Goal: Find specific page/section

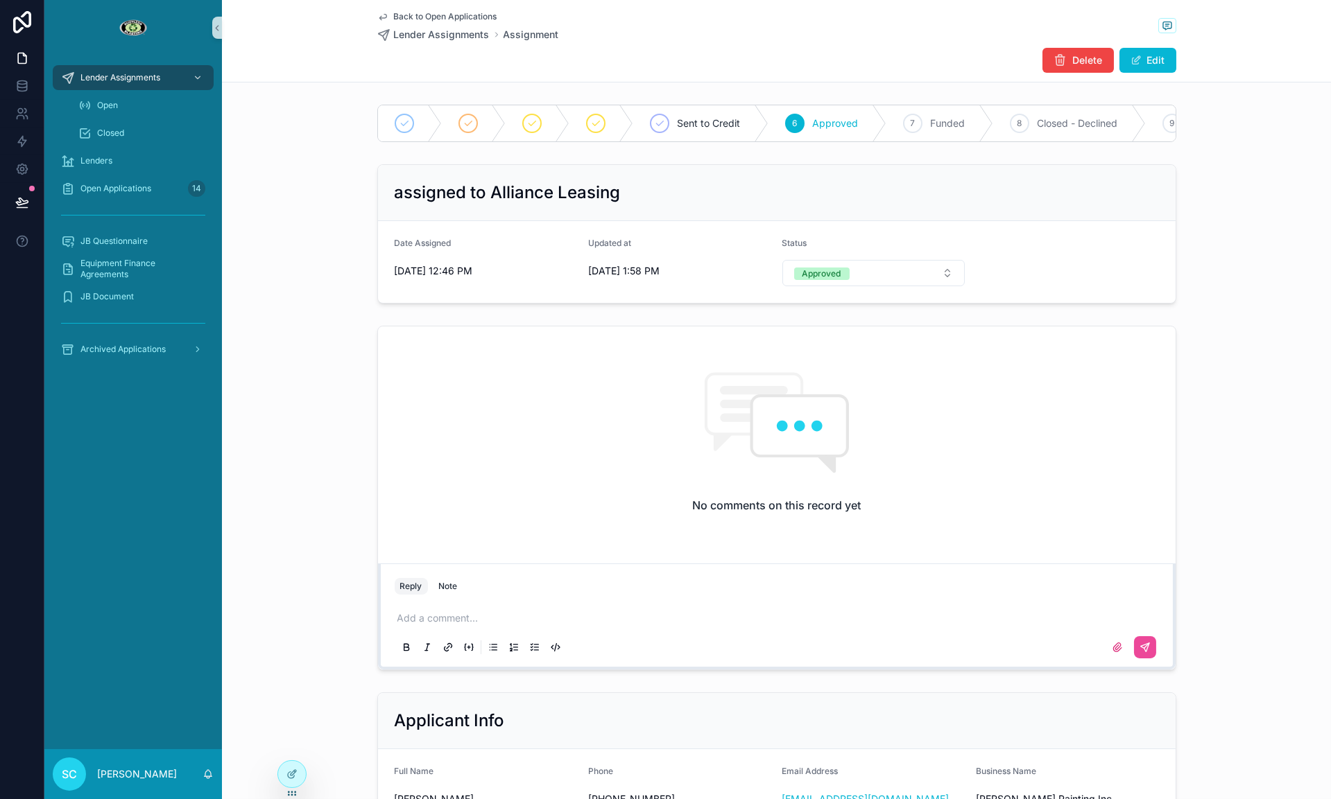
scroll to position [206, 0]
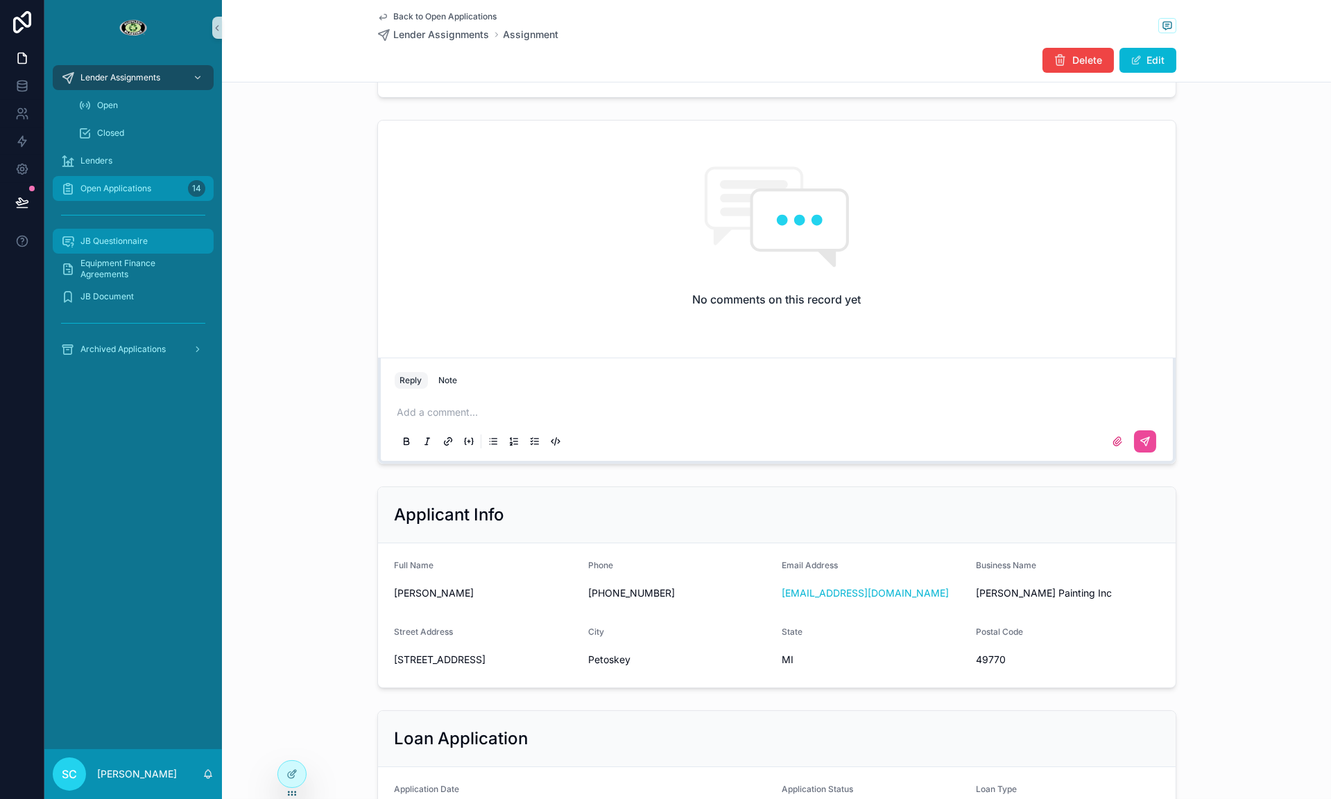
click at [130, 183] on span "Open Applications" at bounding box center [115, 188] width 71 height 11
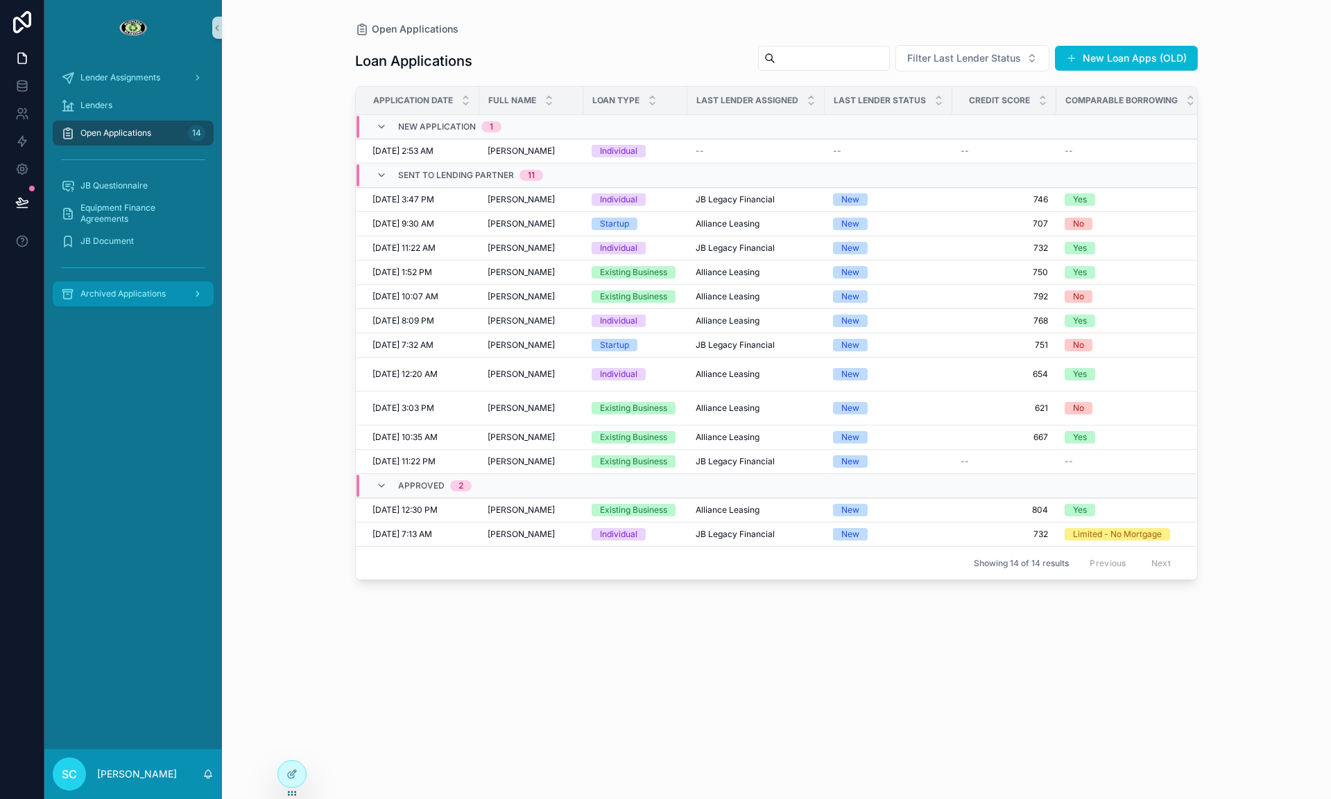
click at [101, 294] on span "Archived Applications" at bounding box center [122, 293] width 85 height 11
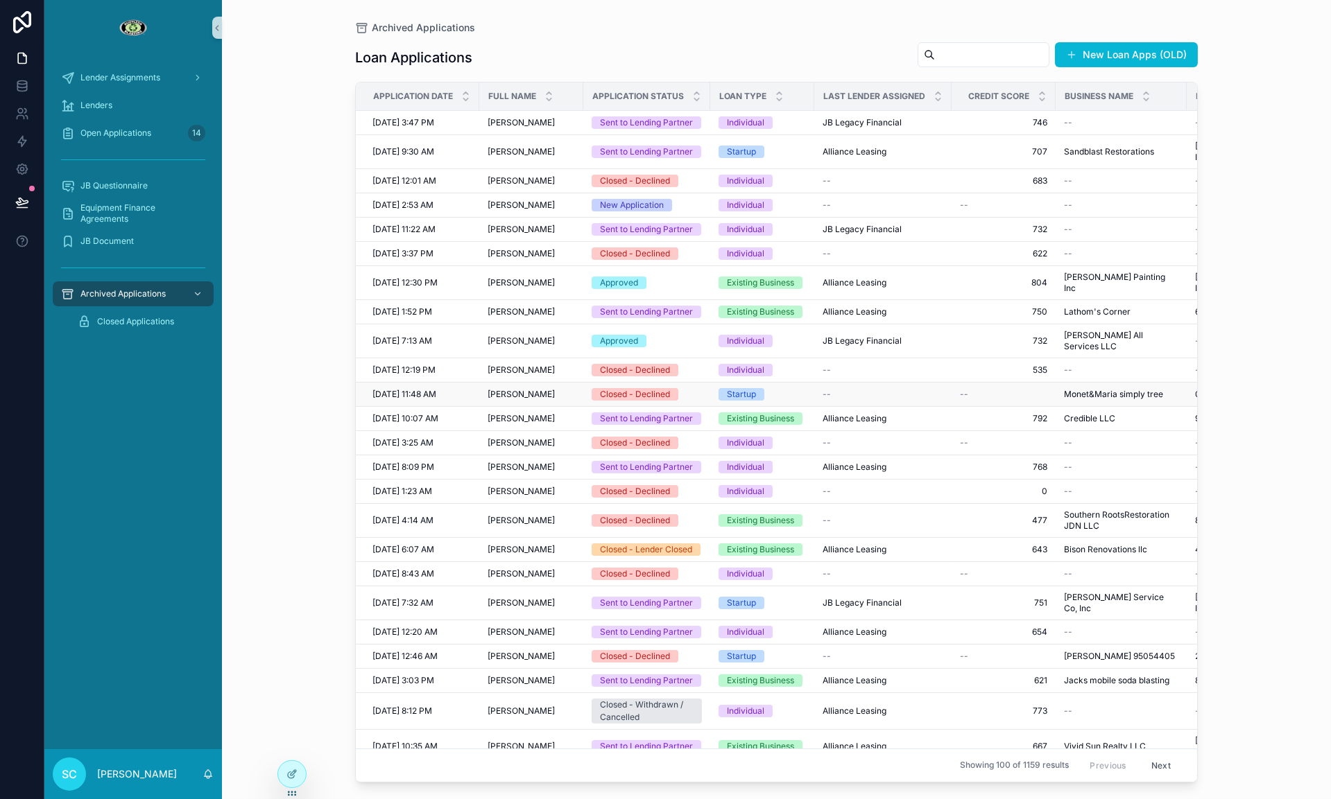
click at [631, 401] on div "Closed - Declined" at bounding box center [635, 394] width 70 height 12
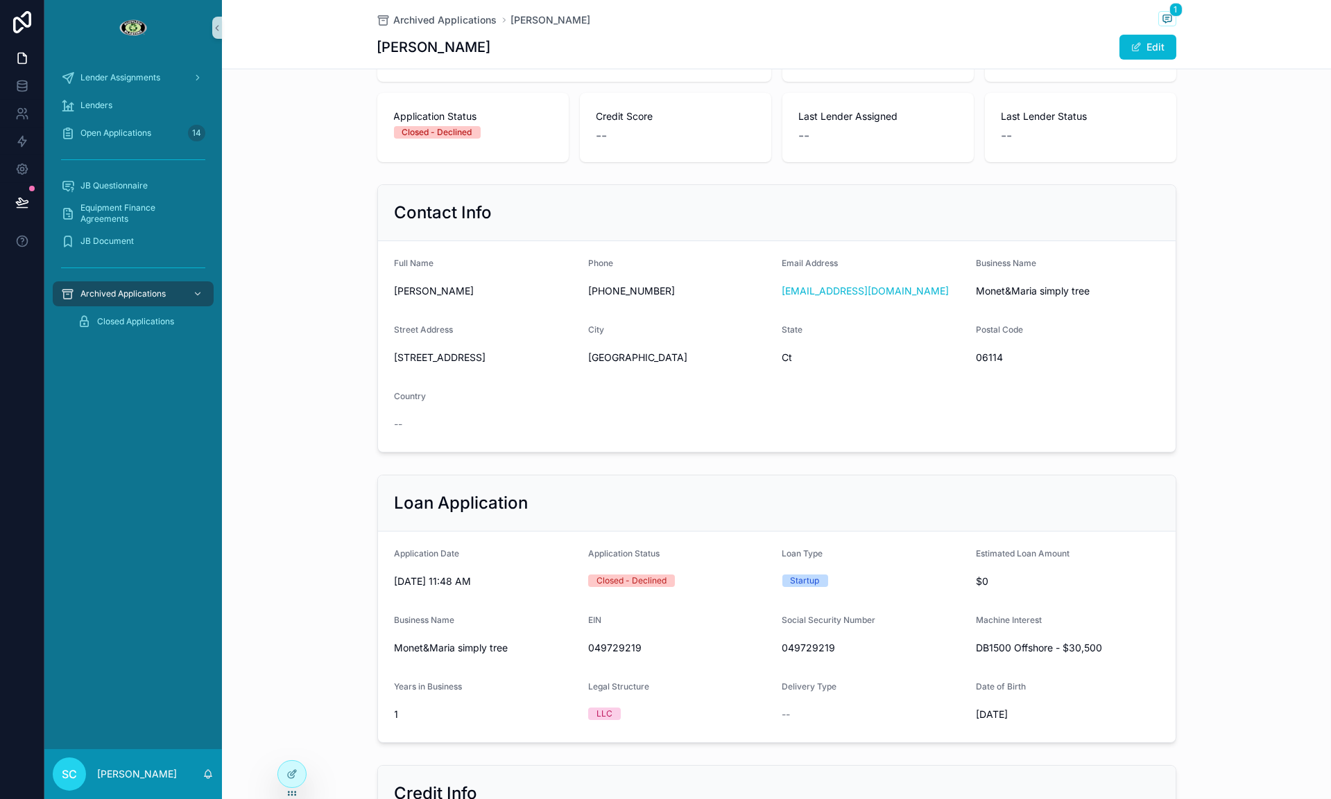
scroll to position [141, 0]
